Goal: Task Accomplishment & Management: Use online tool/utility

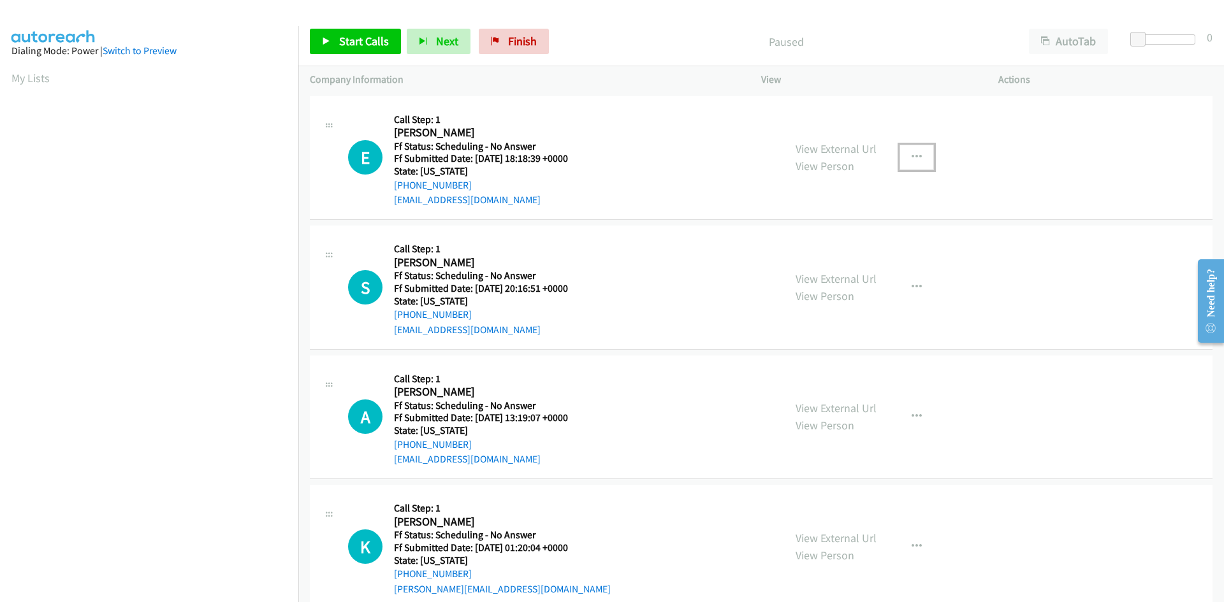
drag, startPoint x: 909, startPoint y: 157, endPoint x: 912, endPoint y: 164, distance: 7.7
click at [912, 157] on icon "button" at bounding box center [917, 157] width 10 height 10
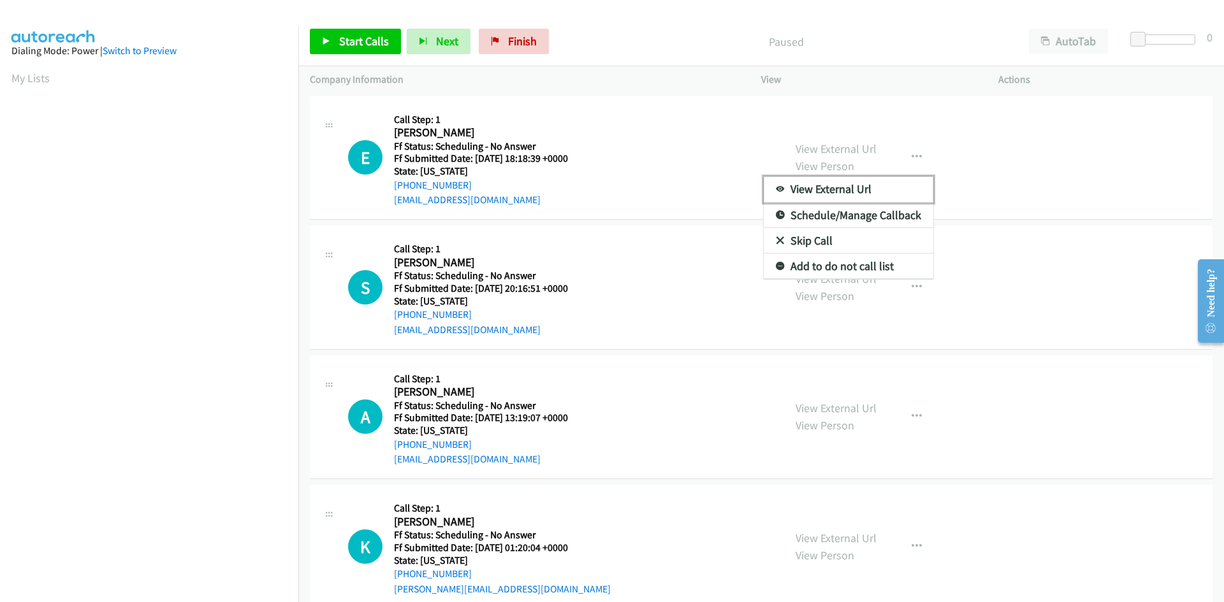
click at [866, 187] on link "View External Url" at bounding box center [849, 190] width 170 height 26
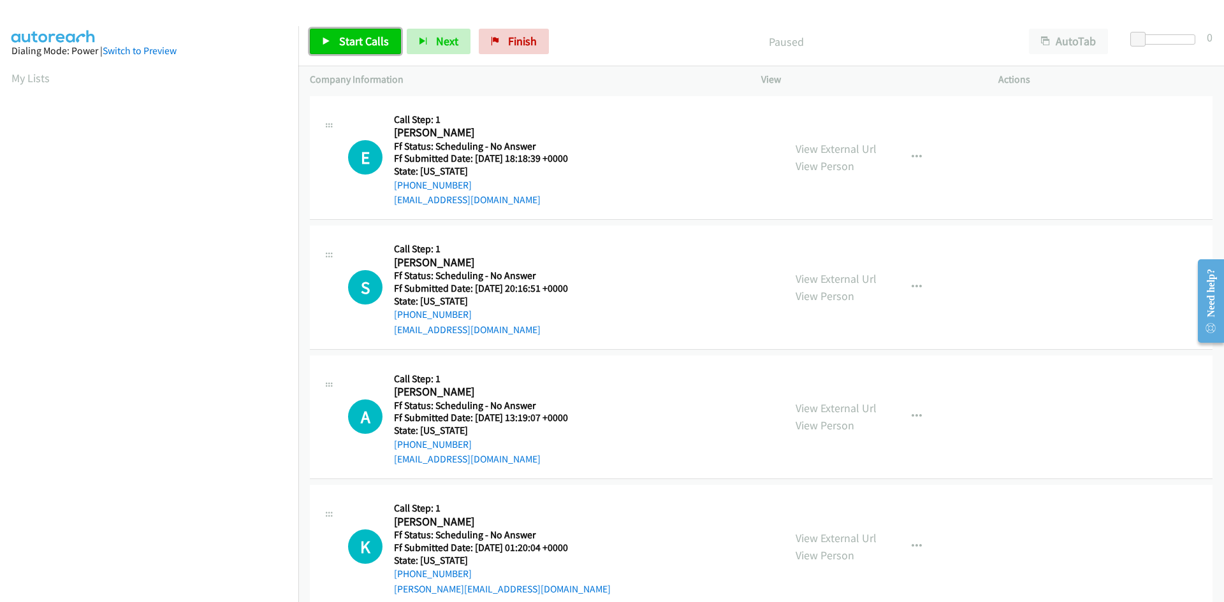
click at [367, 41] on span "Start Calls" at bounding box center [364, 41] width 50 height 15
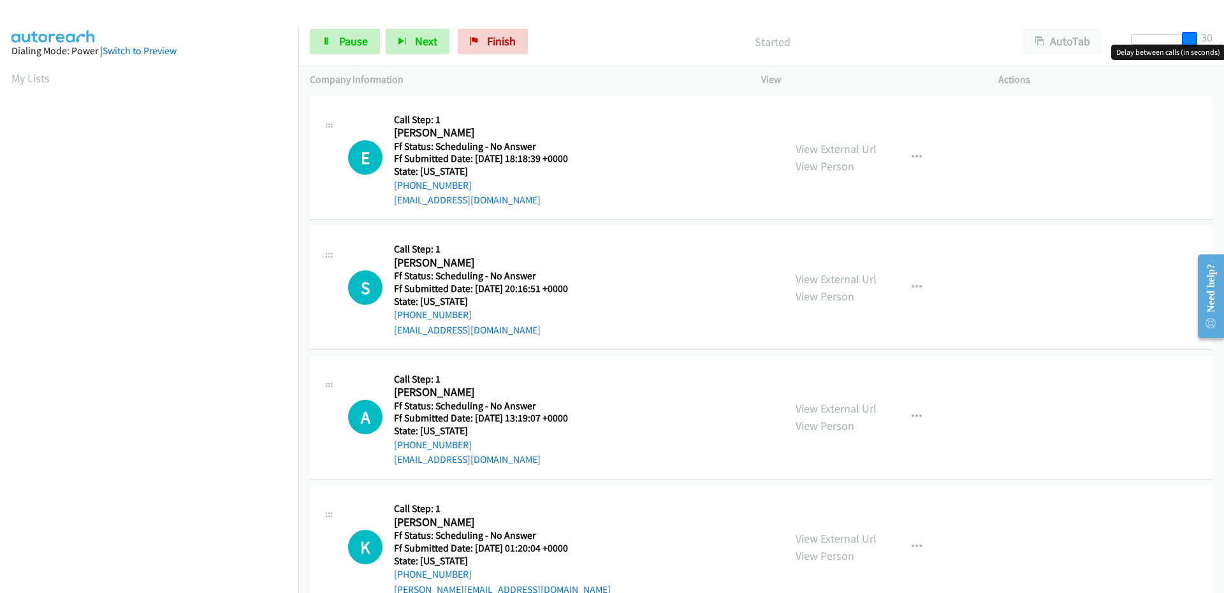
drag, startPoint x: 1141, startPoint y: 35, endPoint x: 1221, endPoint y: 45, distance: 80.9
click at [1221, 45] on body "Start Calls Pause Next Finish Started AutoTab AutoTab 30 Company Information In…" at bounding box center [612, 30] width 1224 height 61
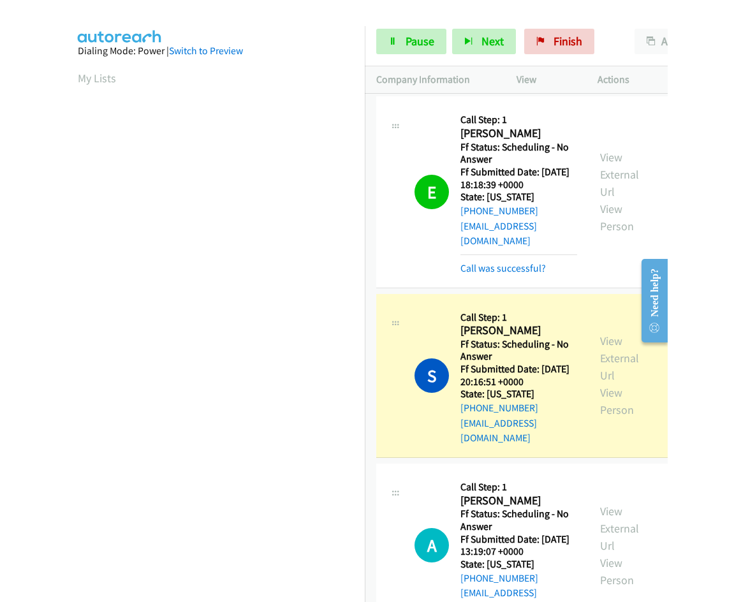
scroll to position [113, 0]
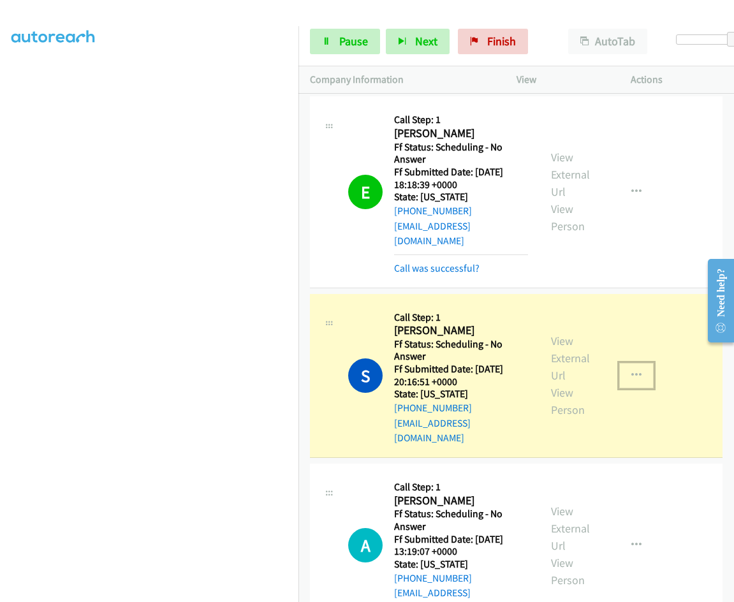
click at [634, 370] on icon "button" at bounding box center [636, 375] width 10 height 10
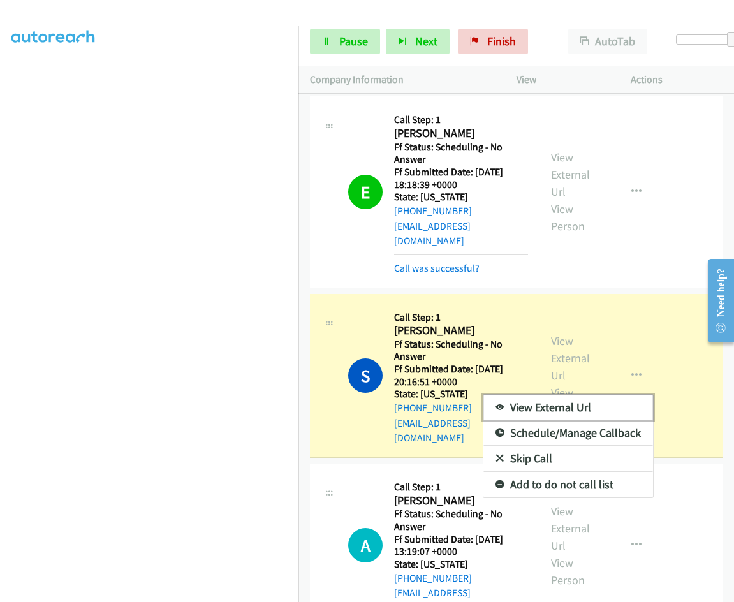
click at [622, 395] on link "View External Url" at bounding box center [568, 408] width 170 height 26
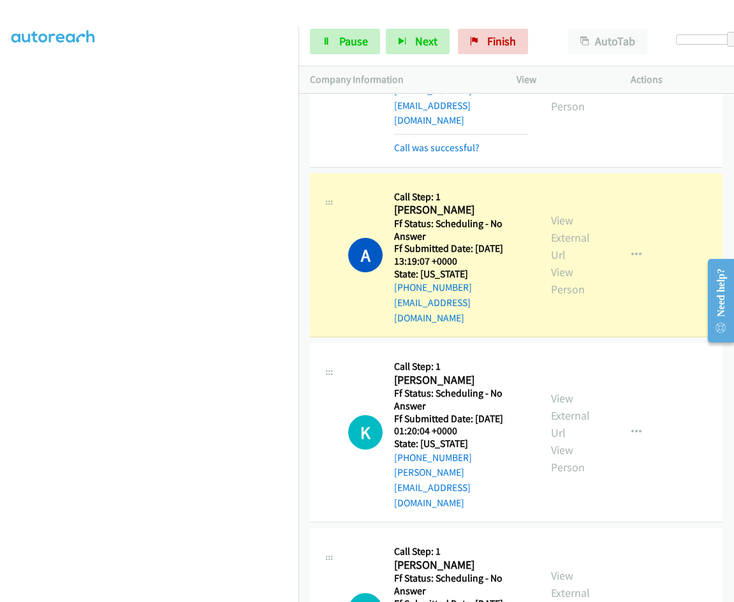
scroll to position [319, 0]
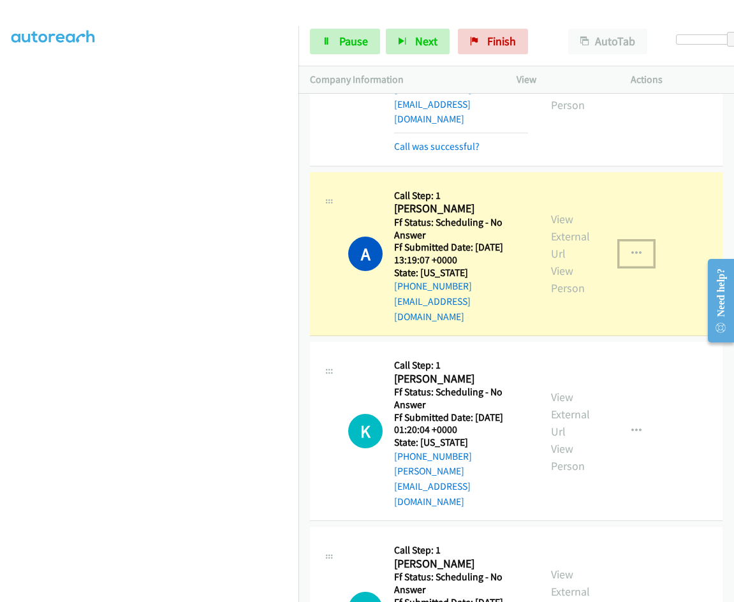
click at [631, 249] on icon "button" at bounding box center [636, 254] width 10 height 10
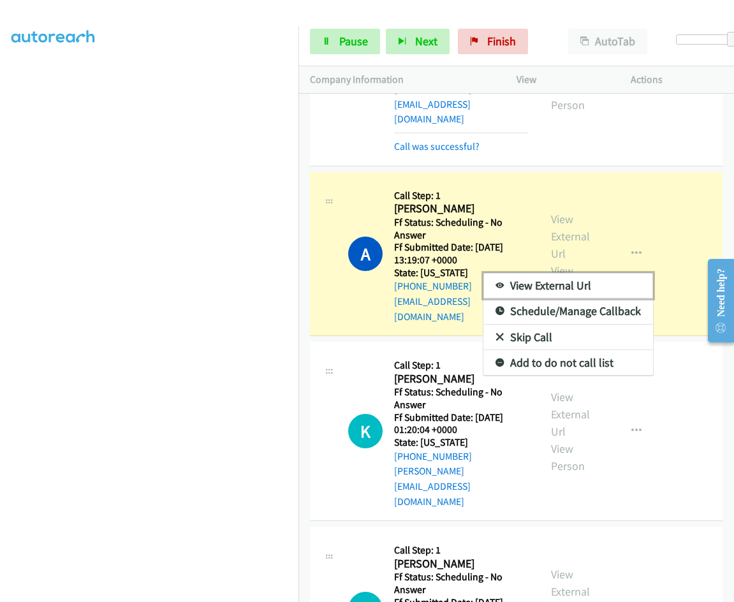
click at [585, 273] on link "View External Url" at bounding box center [568, 286] width 170 height 26
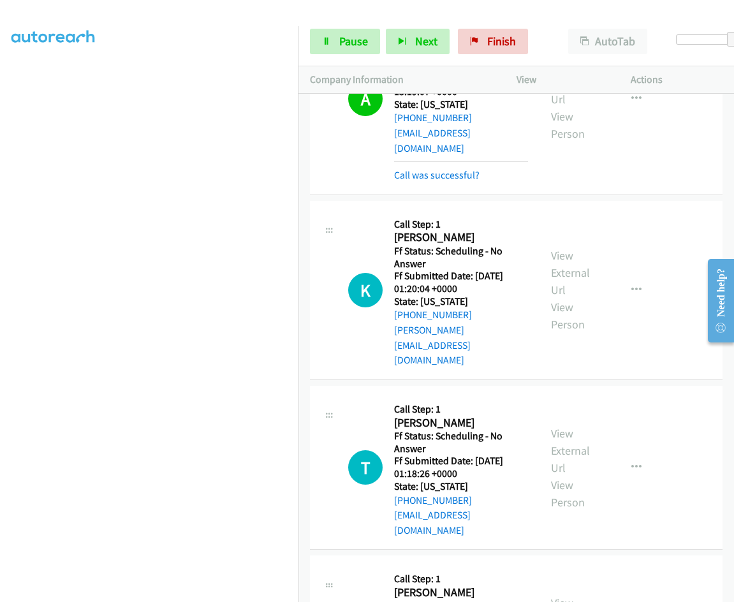
scroll to position [510, 0]
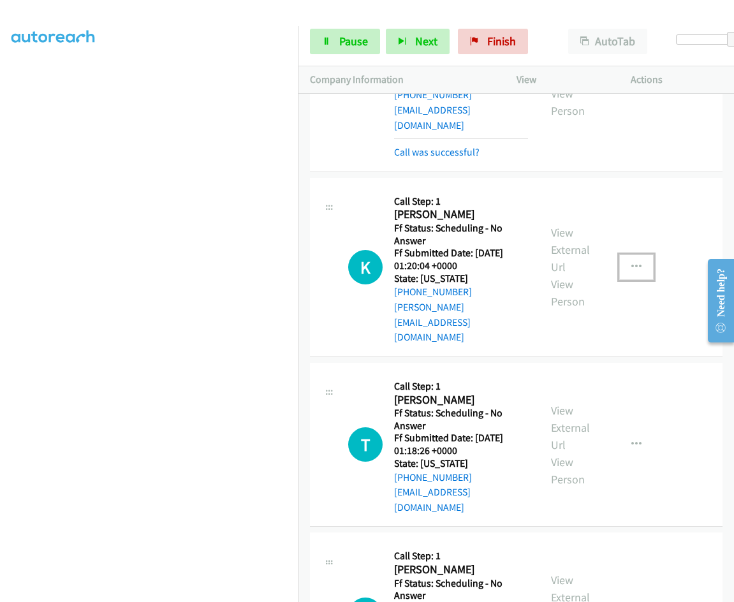
click at [631, 262] on icon "button" at bounding box center [636, 267] width 10 height 10
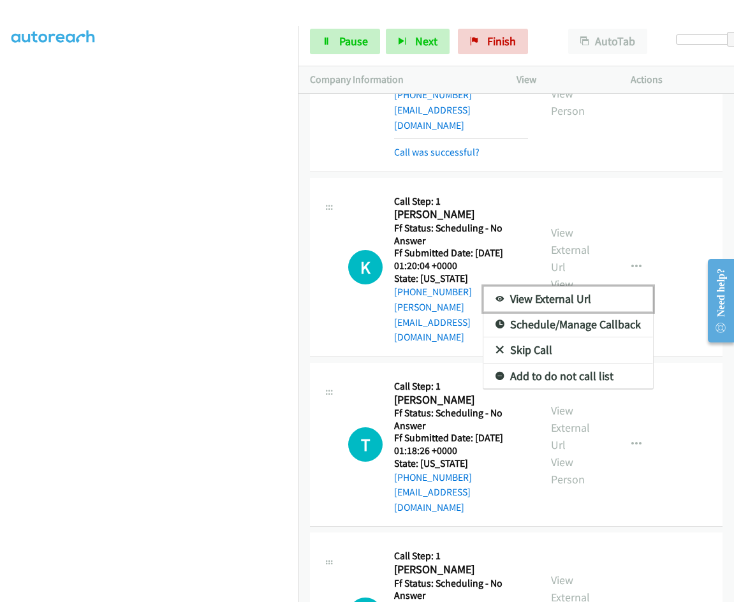
click at [609, 286] on link "View External Url" at bounding box center [568, 299] width 170 height 26
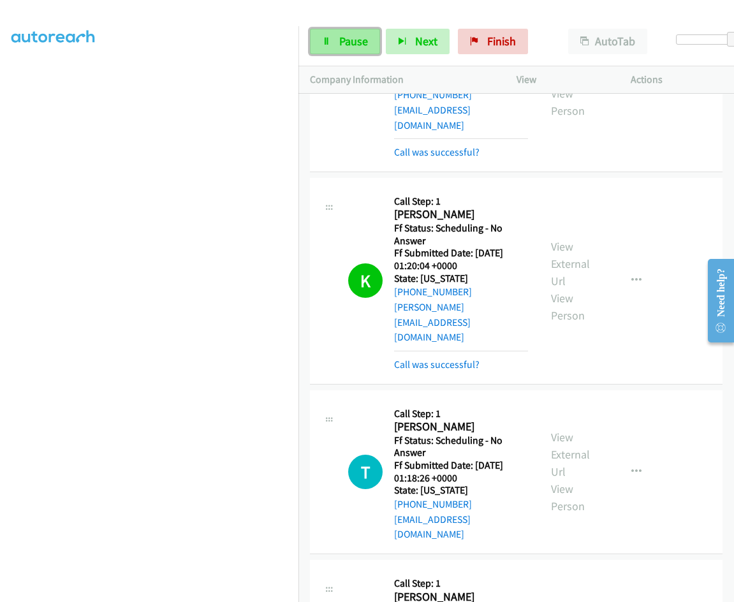
click at [359, 40] on span "Pause" at bounding box center [353, 41] width 29 height 15
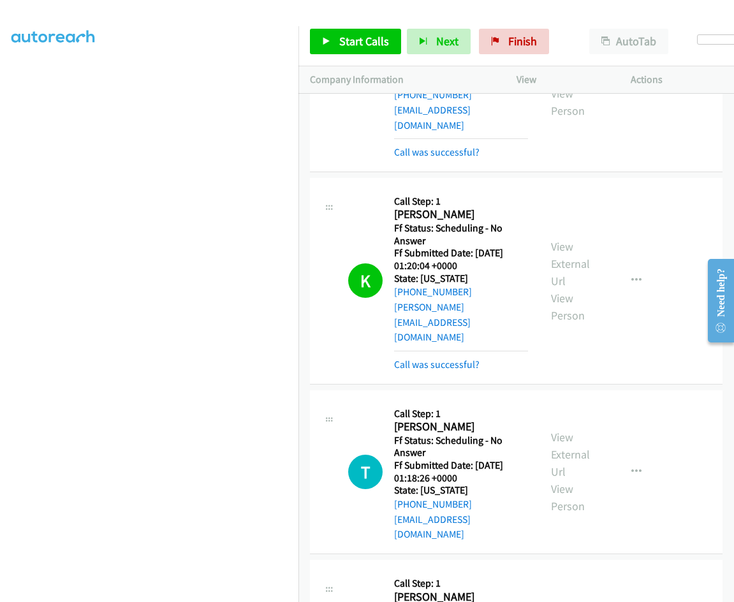
click at [524, 14] on div at bounding box center [361, 24] width 722 height 49
click at [367, 33] on link "Start Calls" at bounding box center [355, 42] width 91 height 26
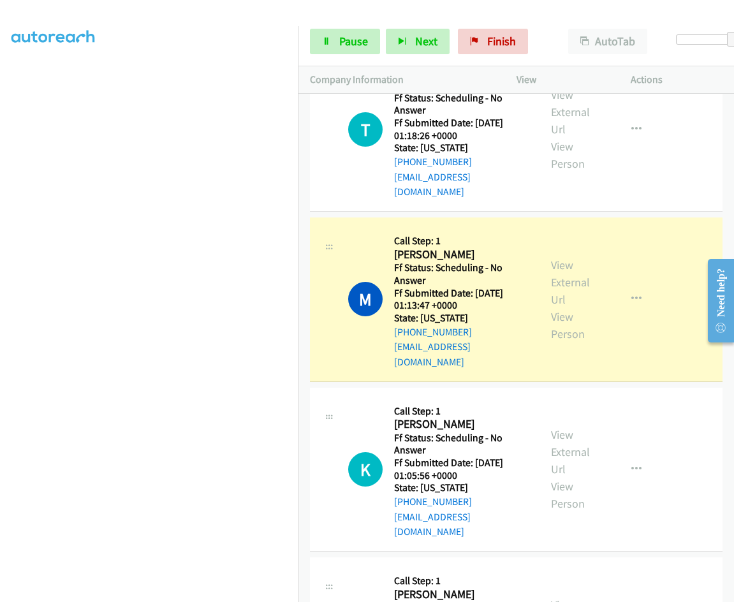
scroll to position [893, 0]
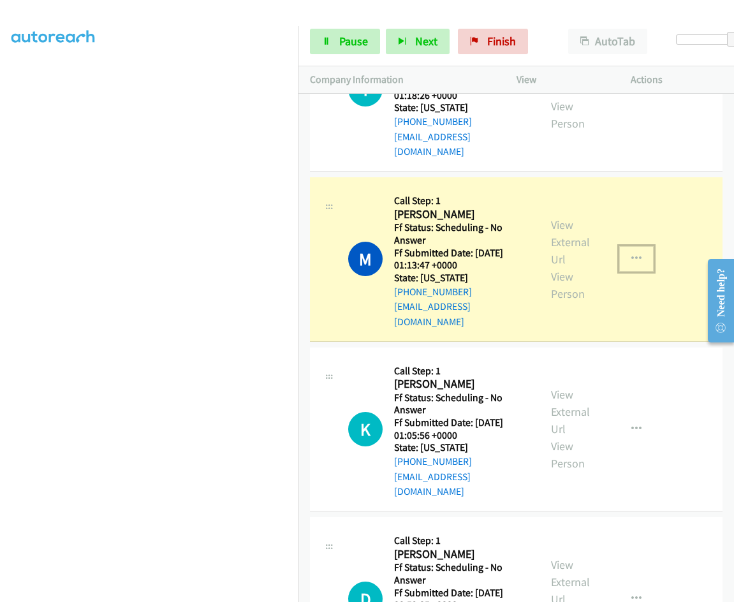
click at [632, 254] on icon "button" at bounding box center [636, 259] width 10 height 10
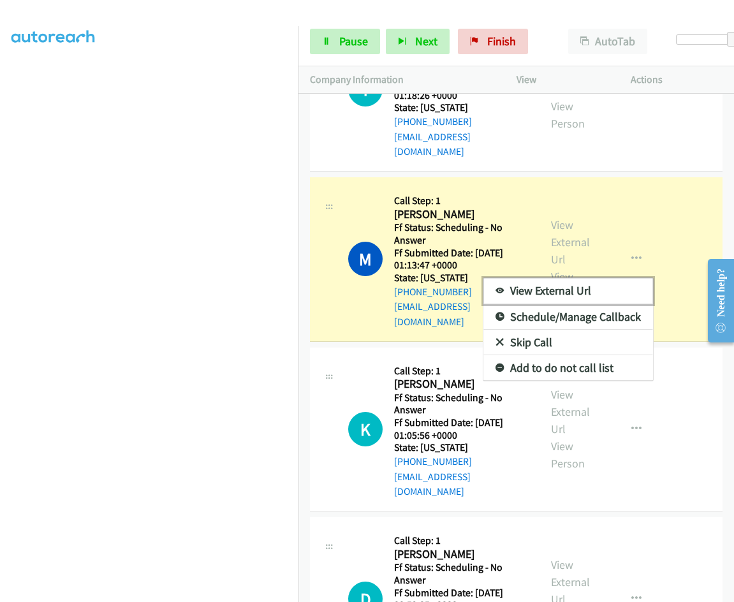
click at [602, 278] on link "View External Url" at bounding box center [568, 291] width 170 height 26
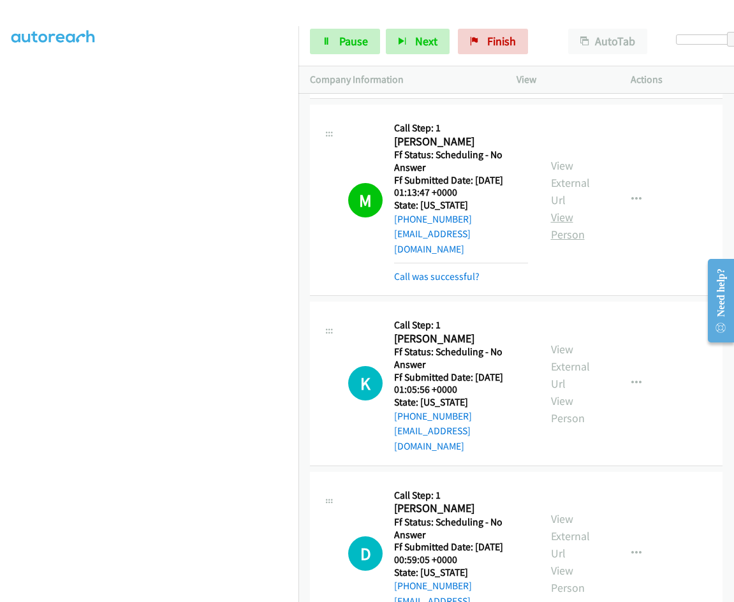
scroll to position [1020, 0]
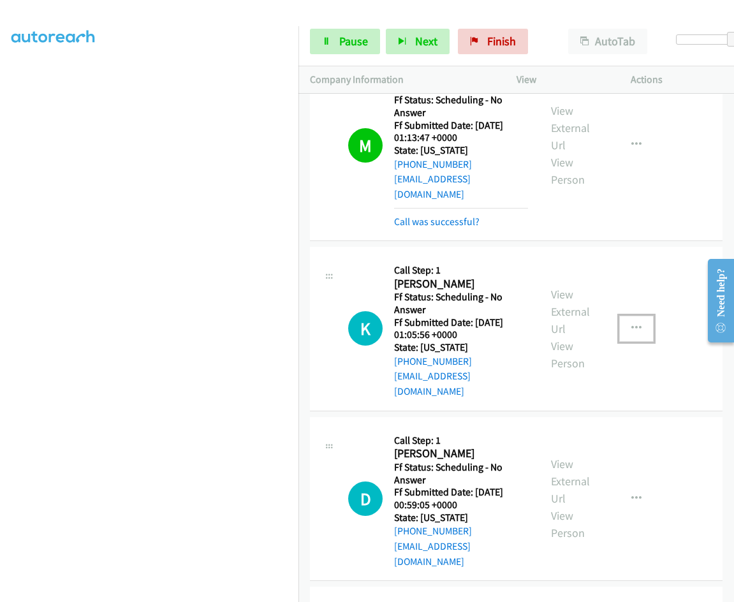
click at [632, 323] on icon "button" at bounding box center [636, 328] width 10 height 10
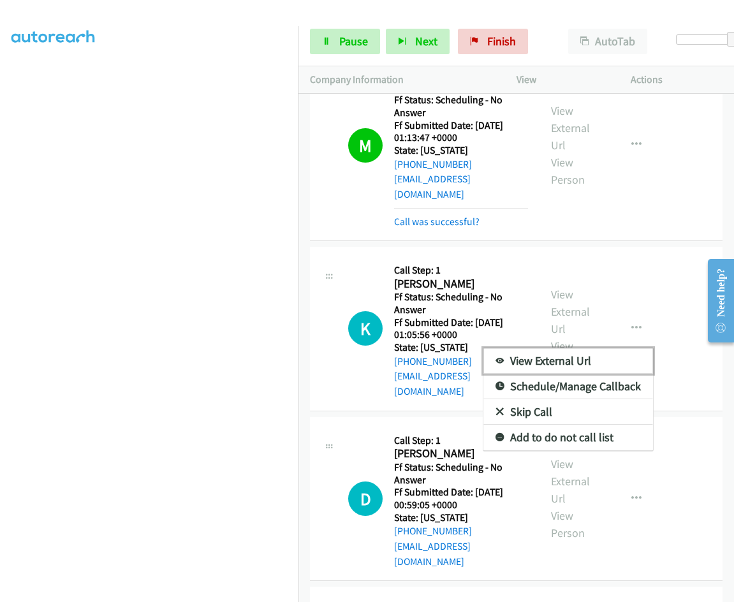
click at [618, 348] on link "View External Url" at bounding box center [568, 361] width 170 height 26
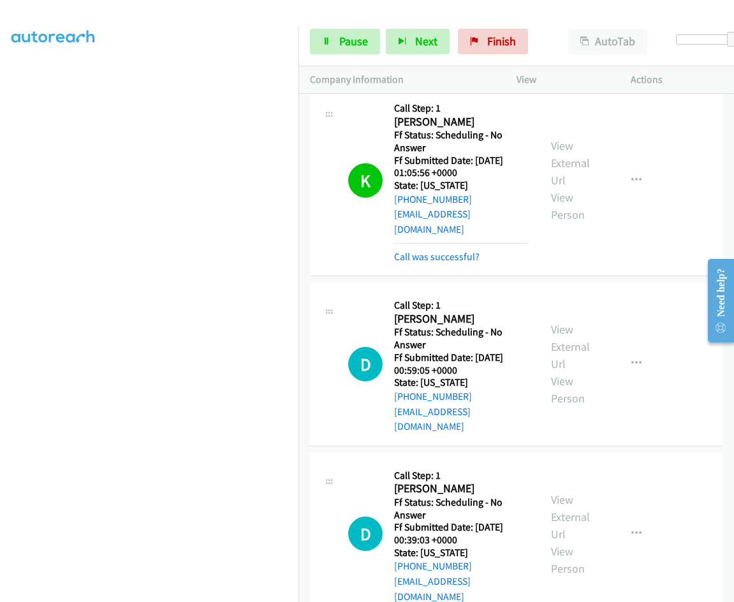
scroll to position [1211, 0]
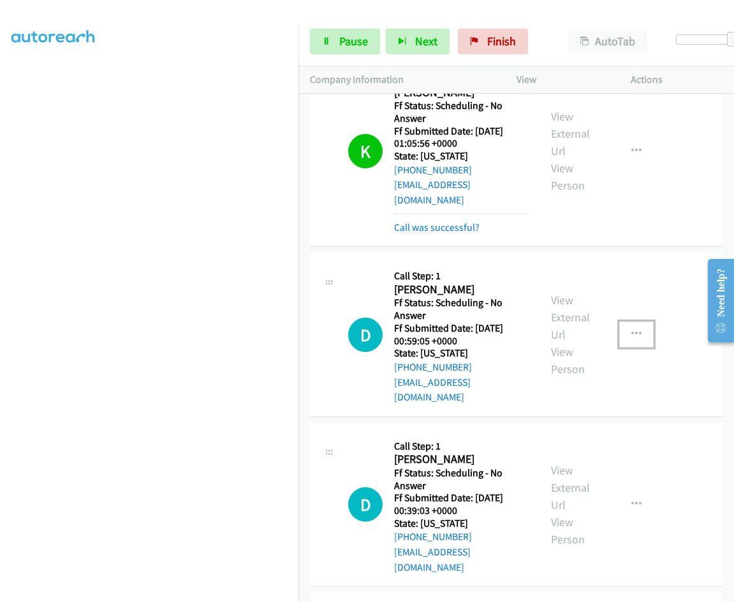
click at [631, 329] on icon "button" at bounding box center [636, 334] width 10 height 10
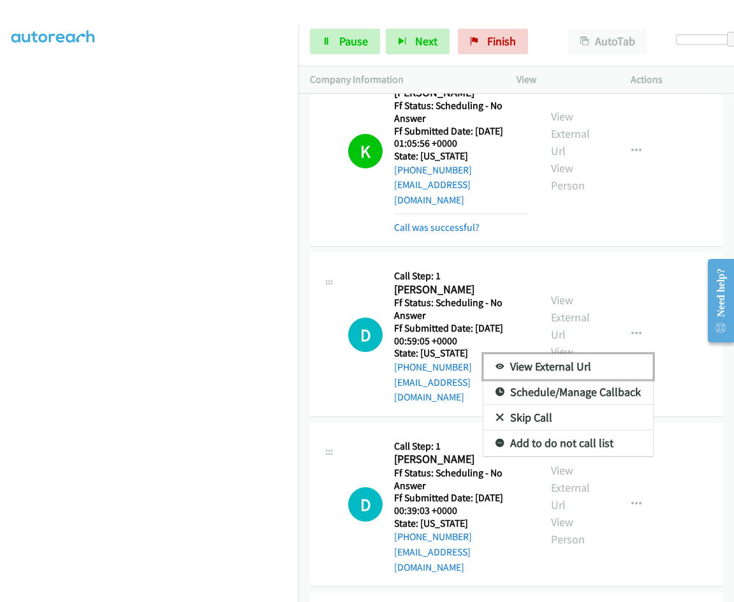
click at [540, 354] on link "View External Url" at bounding box center [568, 367] width 170 height 26
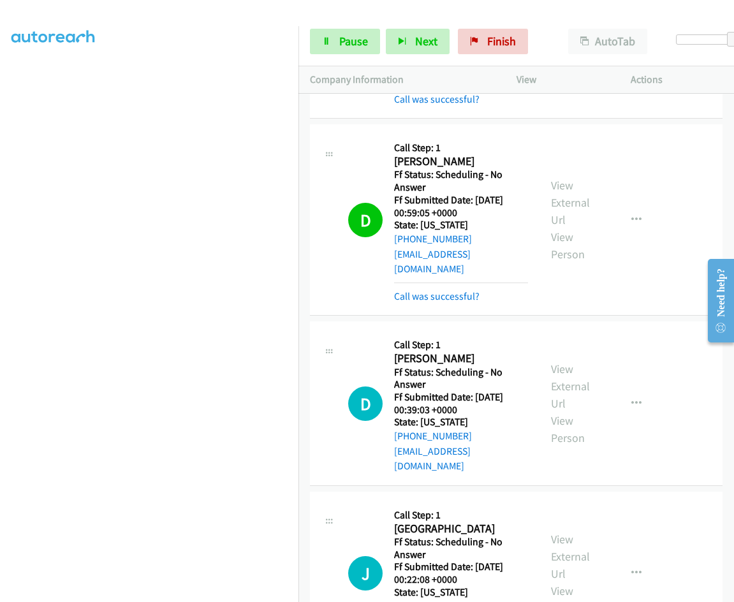
scroll to position [1403, 0]
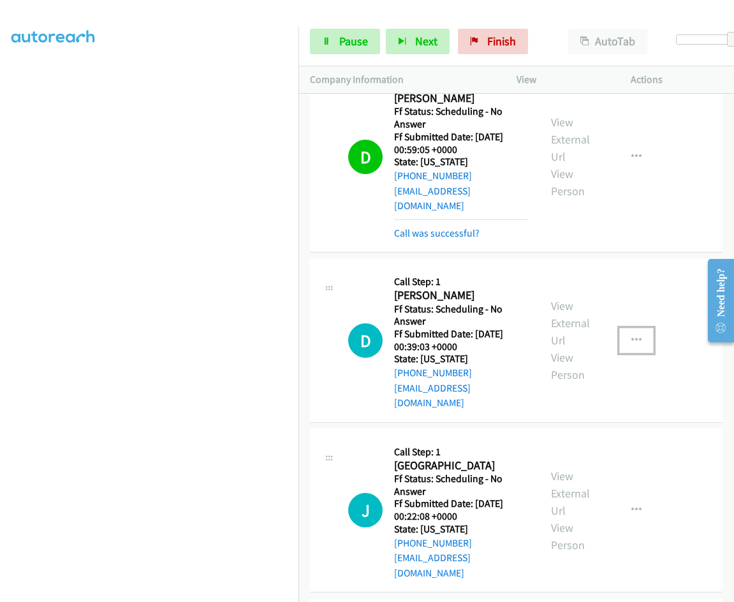
click at [631, 335] on icon "button" at bounding box center [636, 340] width 10 height 10
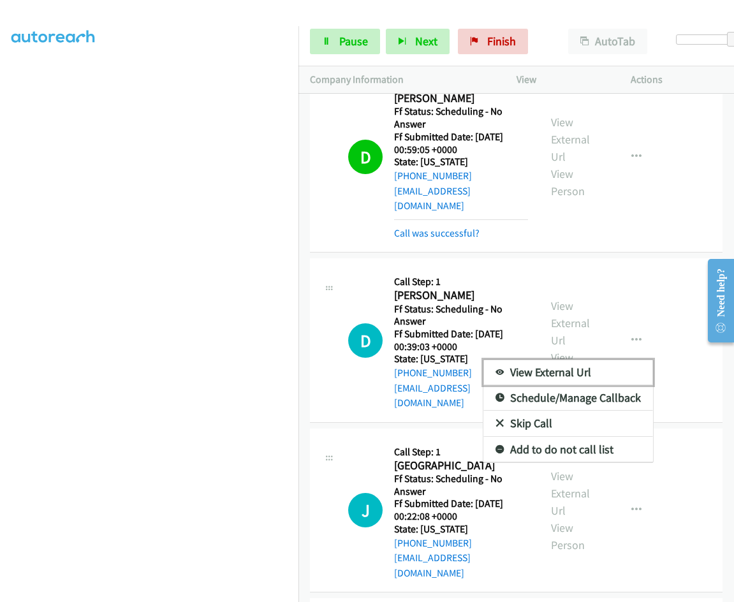
click at [534, 360] on link "View External Url" at bounding box center [568, 373] width 170 height 26
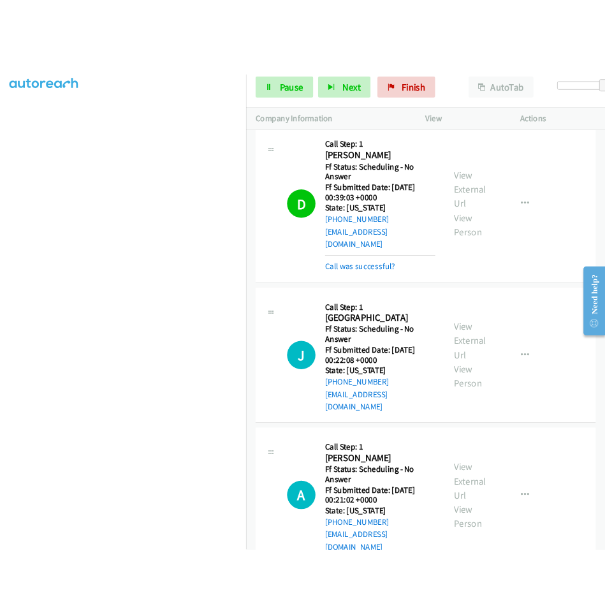
scroll to position [1594, 0]
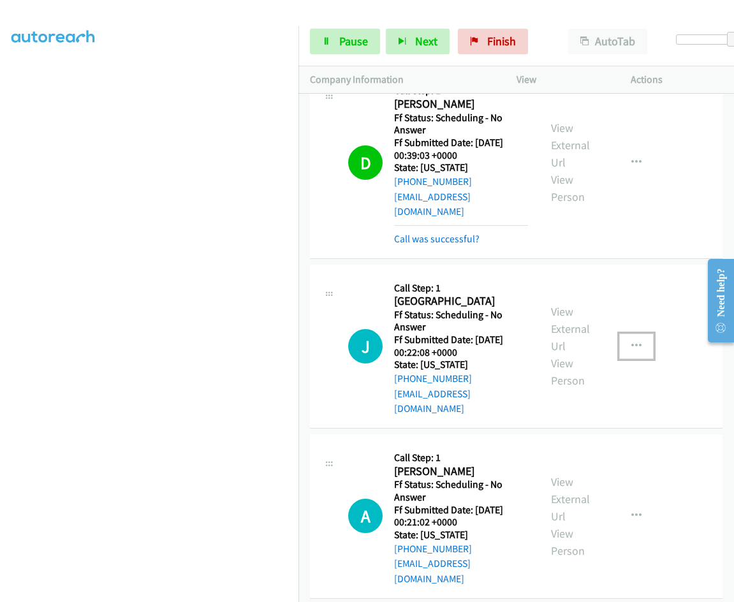
click at [631, 341] on icon "button" at bounding box center [636, 346] width 10 height 10
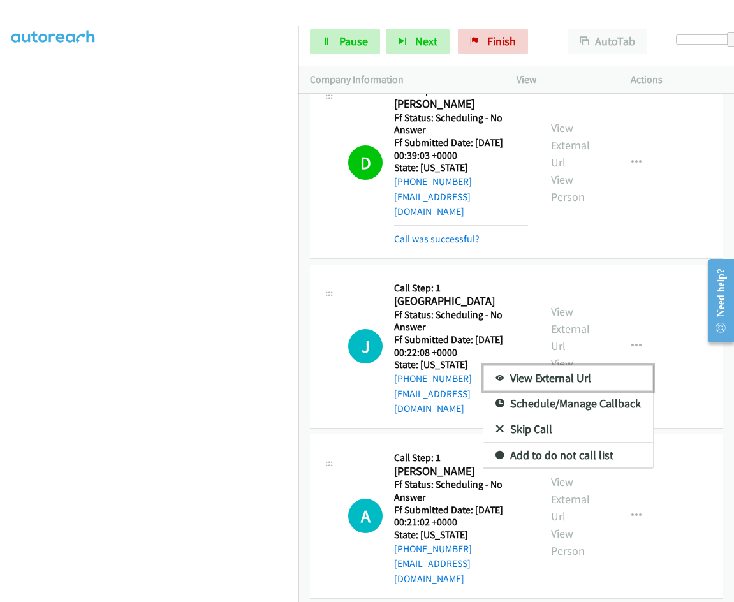
click at [591, 365] on link "View External Url" at bounding box center [568, 378] width 170 height 26
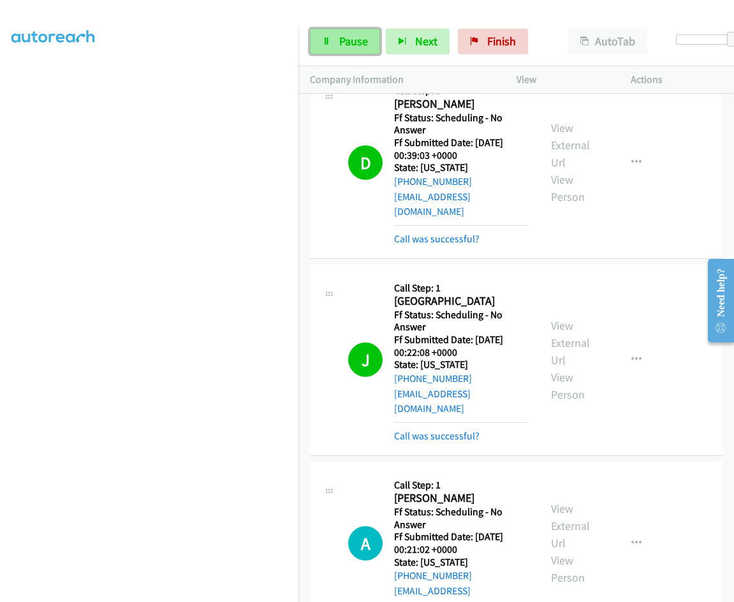
click at [336, 41] on link "Pause" at bounding box center [345, 42] width 70 height 26
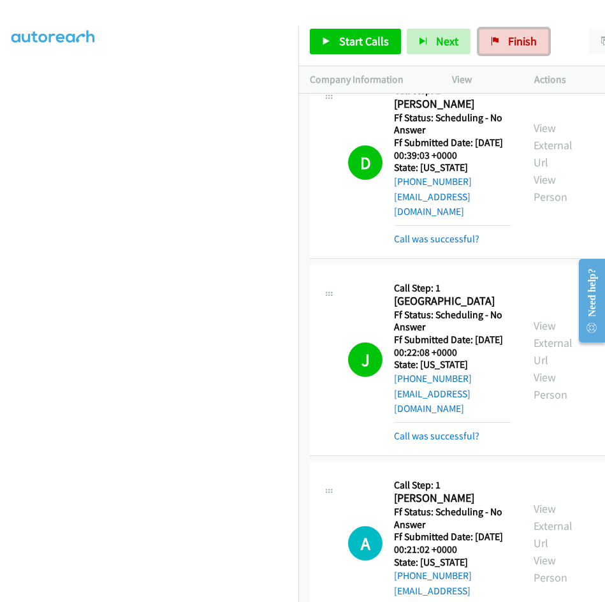
drag, startPoint x: 530, startPoint y: 33, endPoint x: 356, endPoint y: 73, distance: 179.4
click at [530, 33] on link "Finish" at bounding box center [514, 42] width 70 height 26
